Goal: Find specific page/section: Find specific page/section

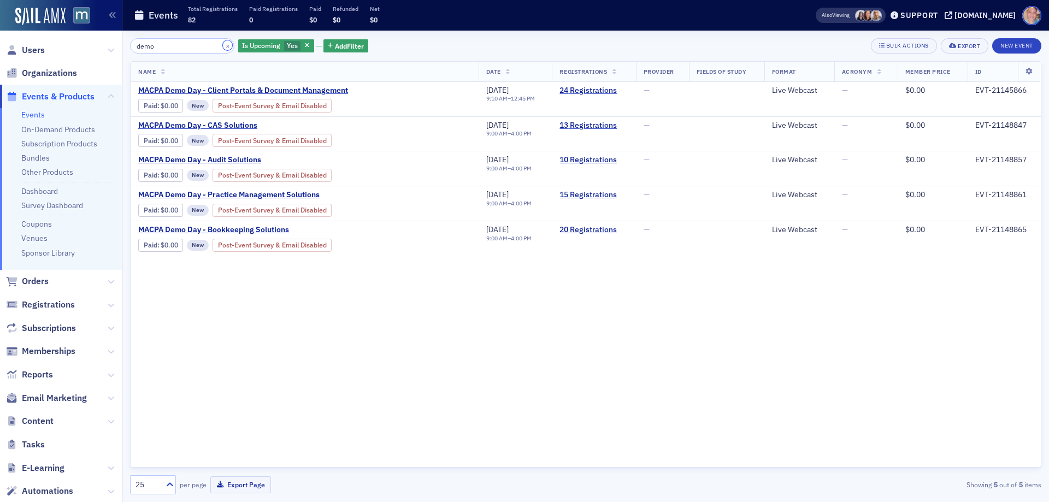
drag, startPoint x: 214, startPoint y: 45, endPoint x: 329, endPoint y: 0, distance: 123.9
click at [223, 45] on button "×" at bounding box center [228, 45] width 10 height 10
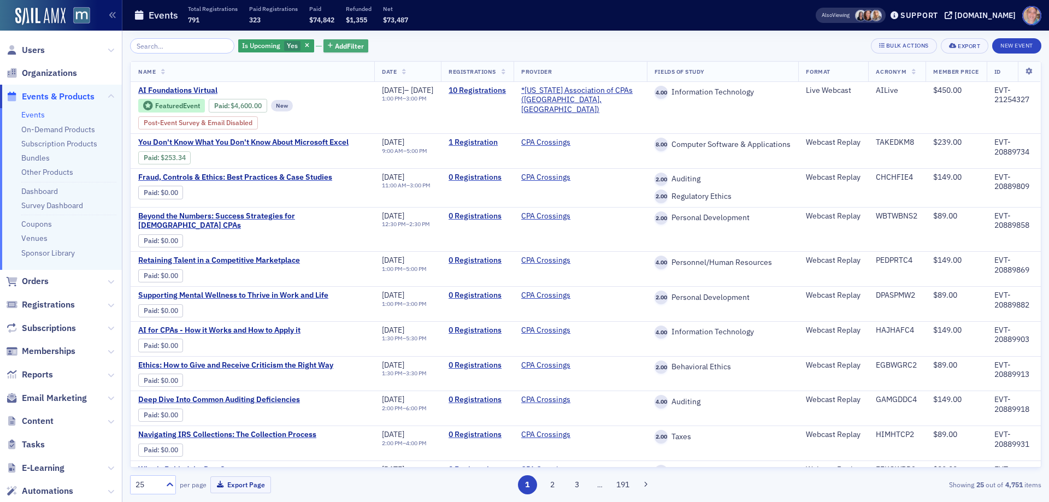
click at [342, 42] on span "Add Filter" at bounding box center [349, 46] width 29 height 10
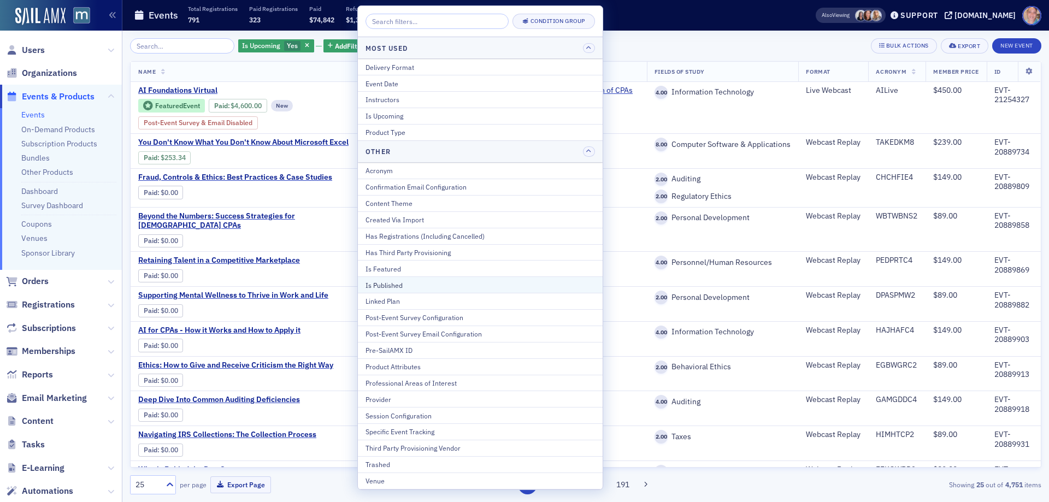
click at [400, 280] on div "Is Published" at bounding box center [479, 285] width 229 height 10
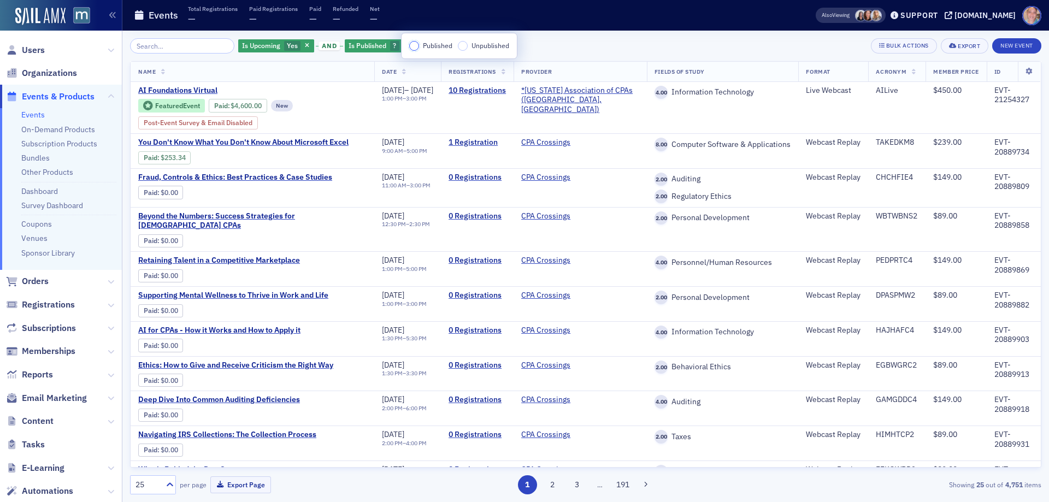
click at [416, 47] on input "Published" at bounding box center [414, 46] width 10 height 10
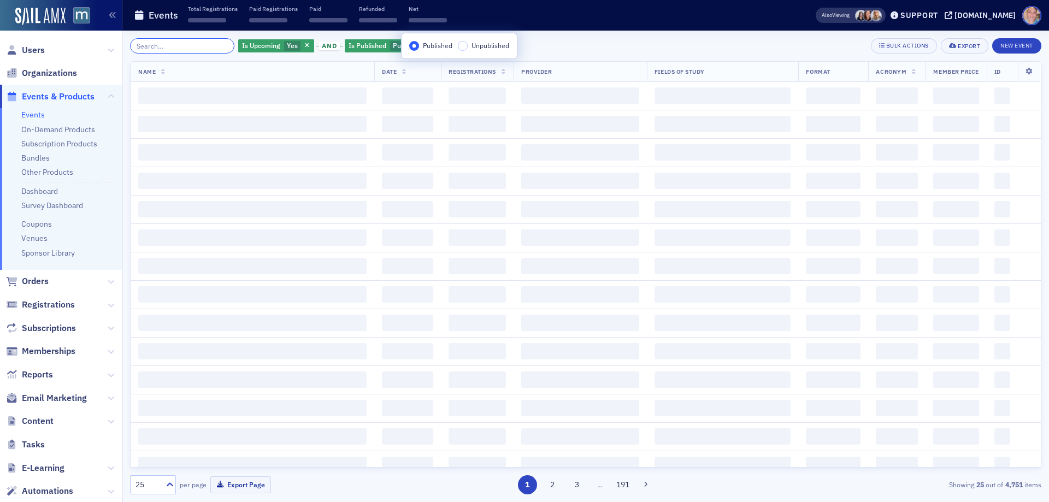
click at [178, 40] on input "search" at bounding box center [182, 45] width 104 height 15
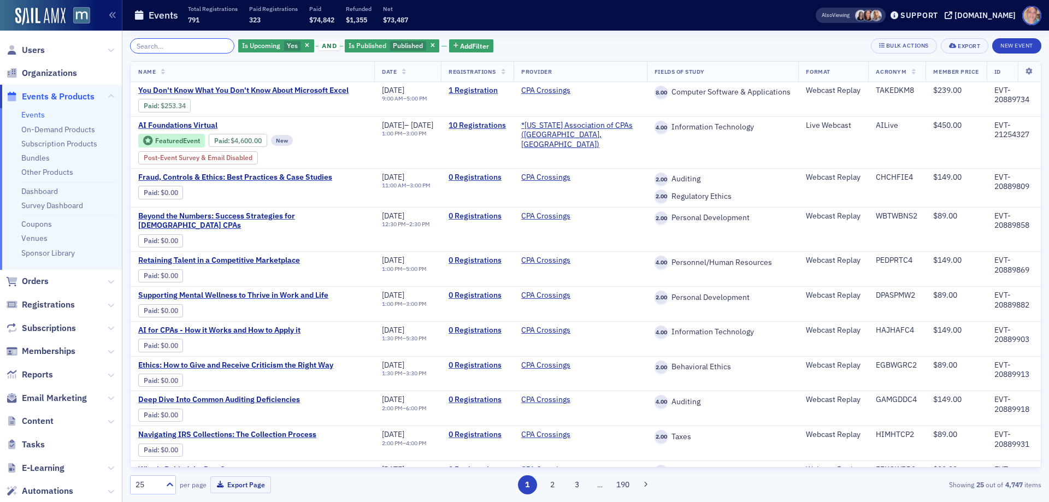
click at [175, 50] on input "search" at bounding box center [182, 45] width 104 height 15
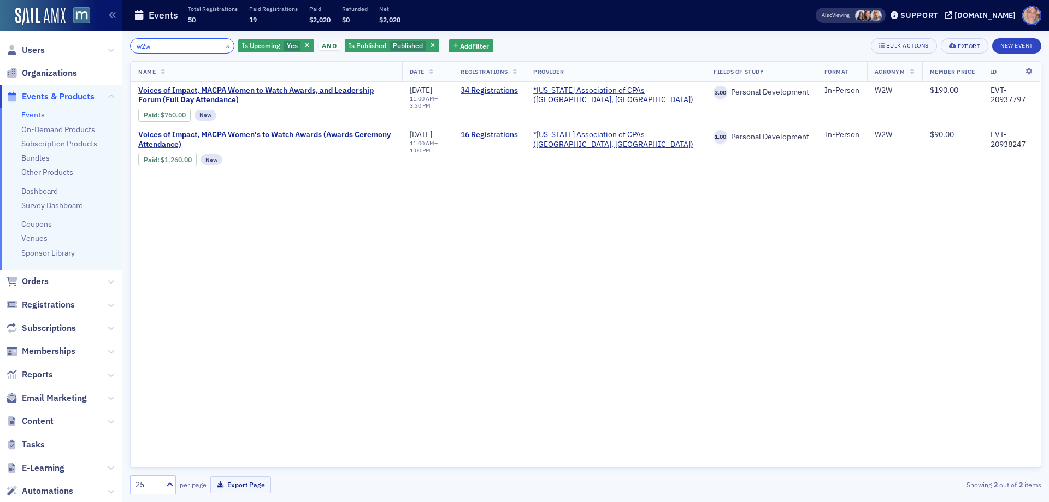
type input "w2w"
click at [305, 114] on link "Event Page" at bounding box center [289, 115] width 42 height 8
click at [293, 158] on link "Event Page" at bounding box center [295, 160] width 42 height 8
